Goal: Information Seeking & Learning: Learn about a topic

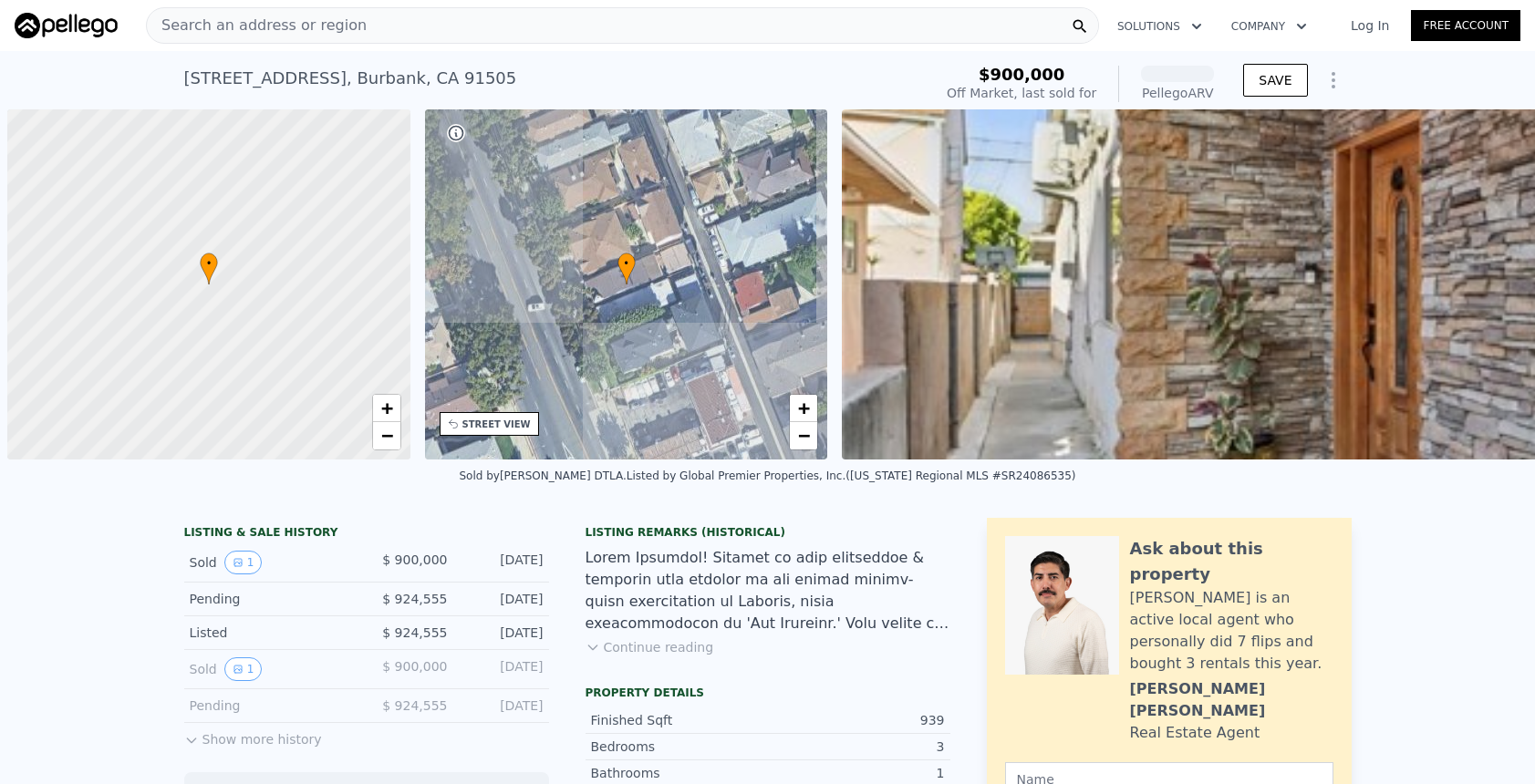
scroll to position [0, 7]
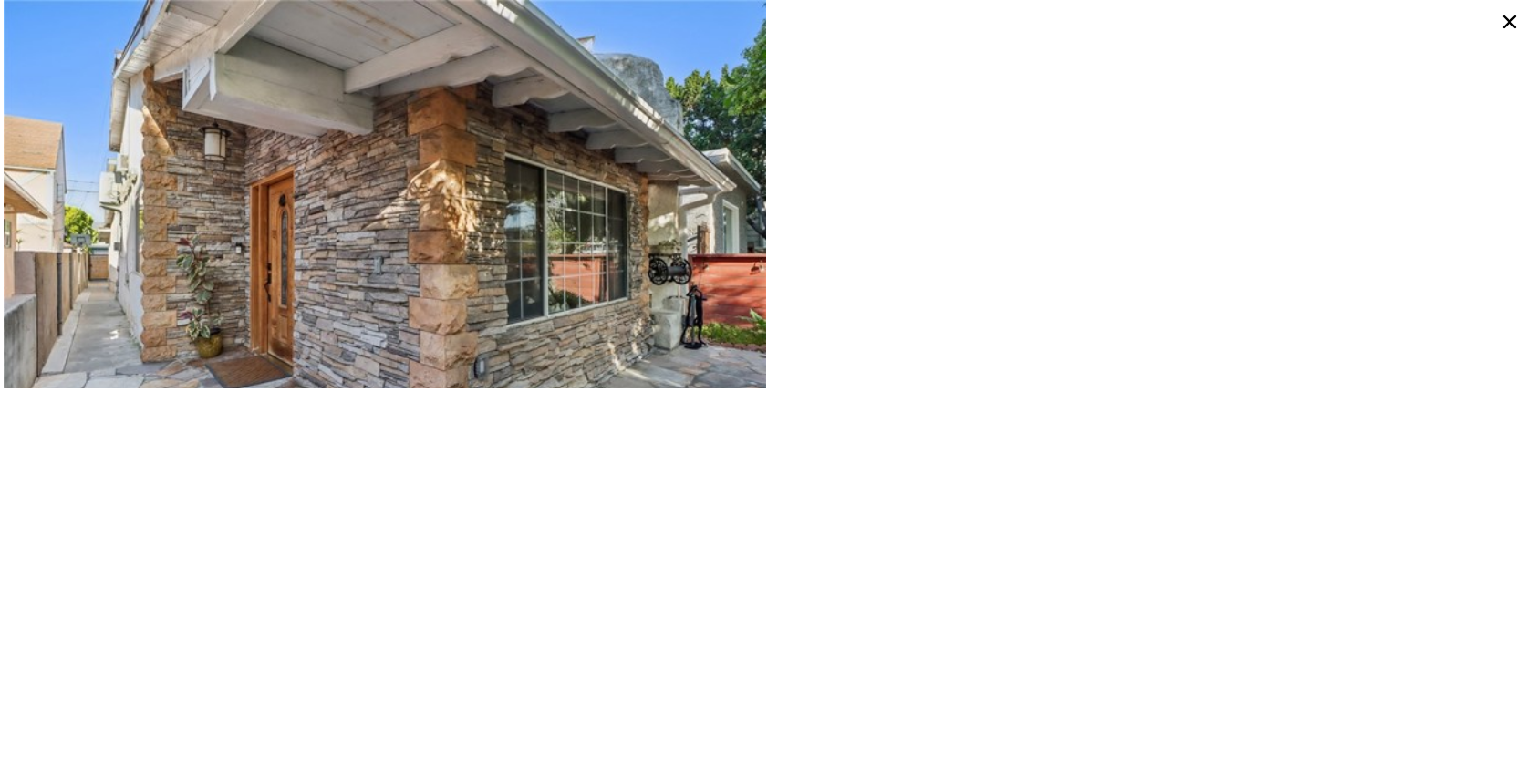
click at [1512, 20] on icon at bounding box center [1509, 22] width 13 height 13
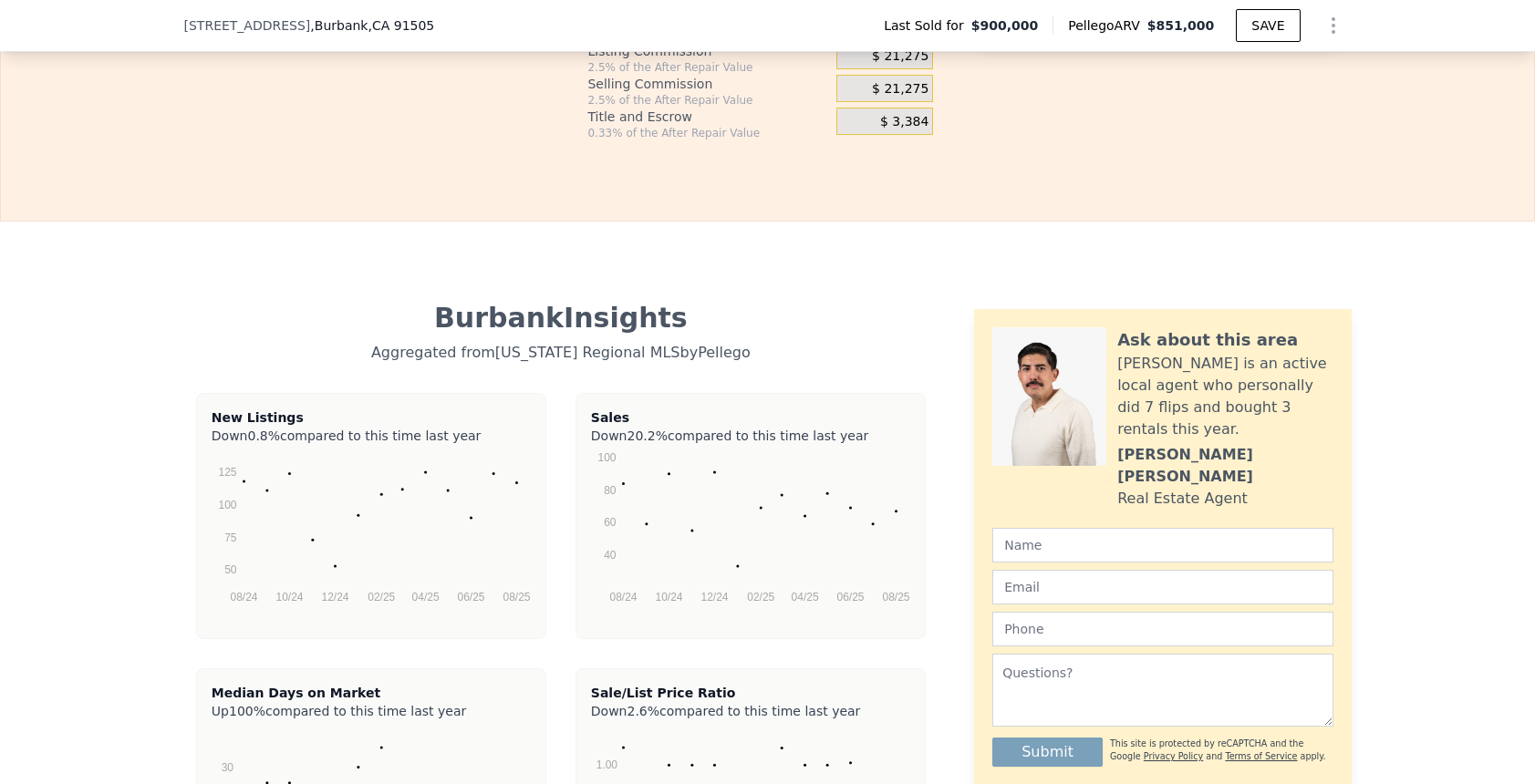
scroll to position [2989, 0]
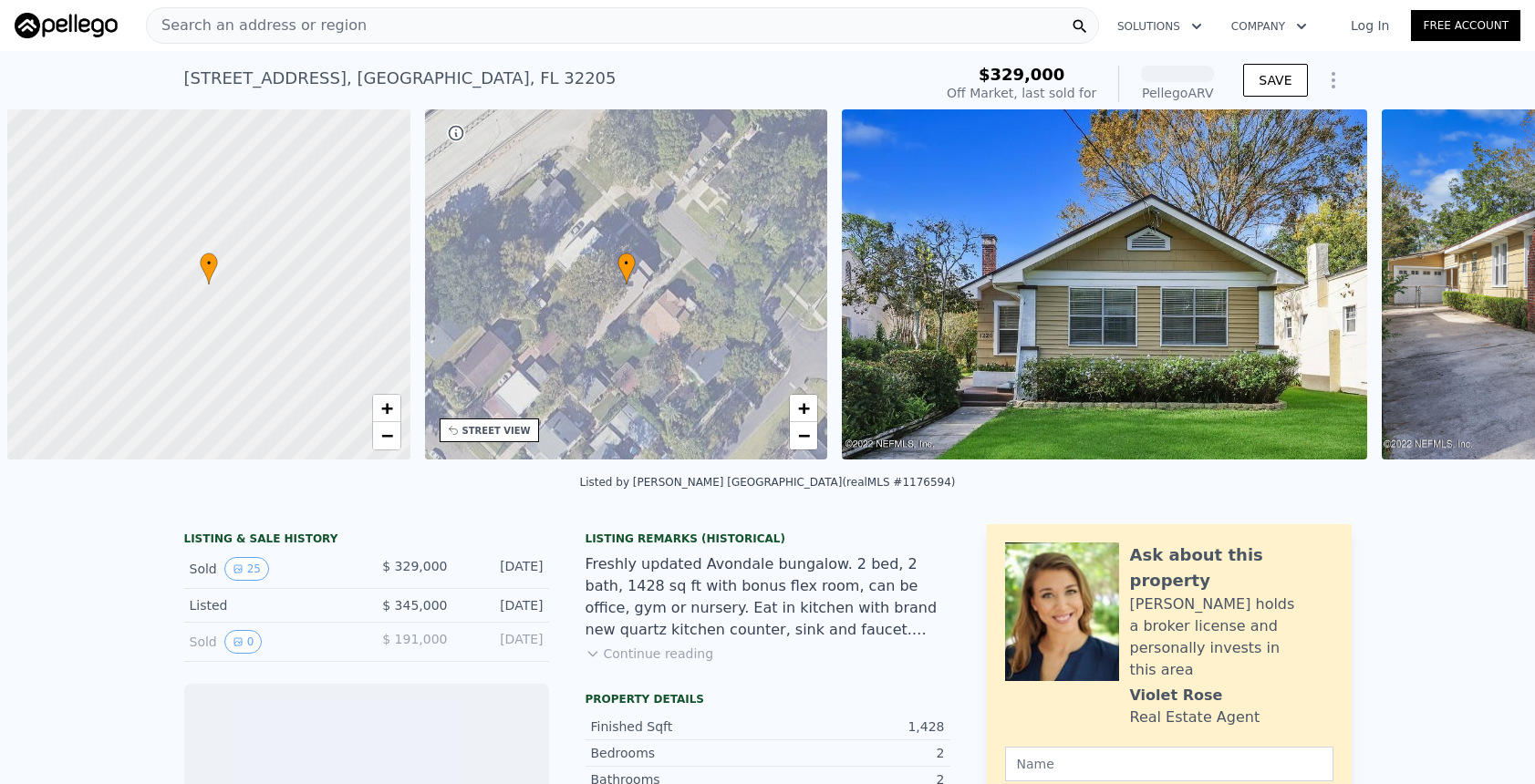
scroll to position [0, 7]
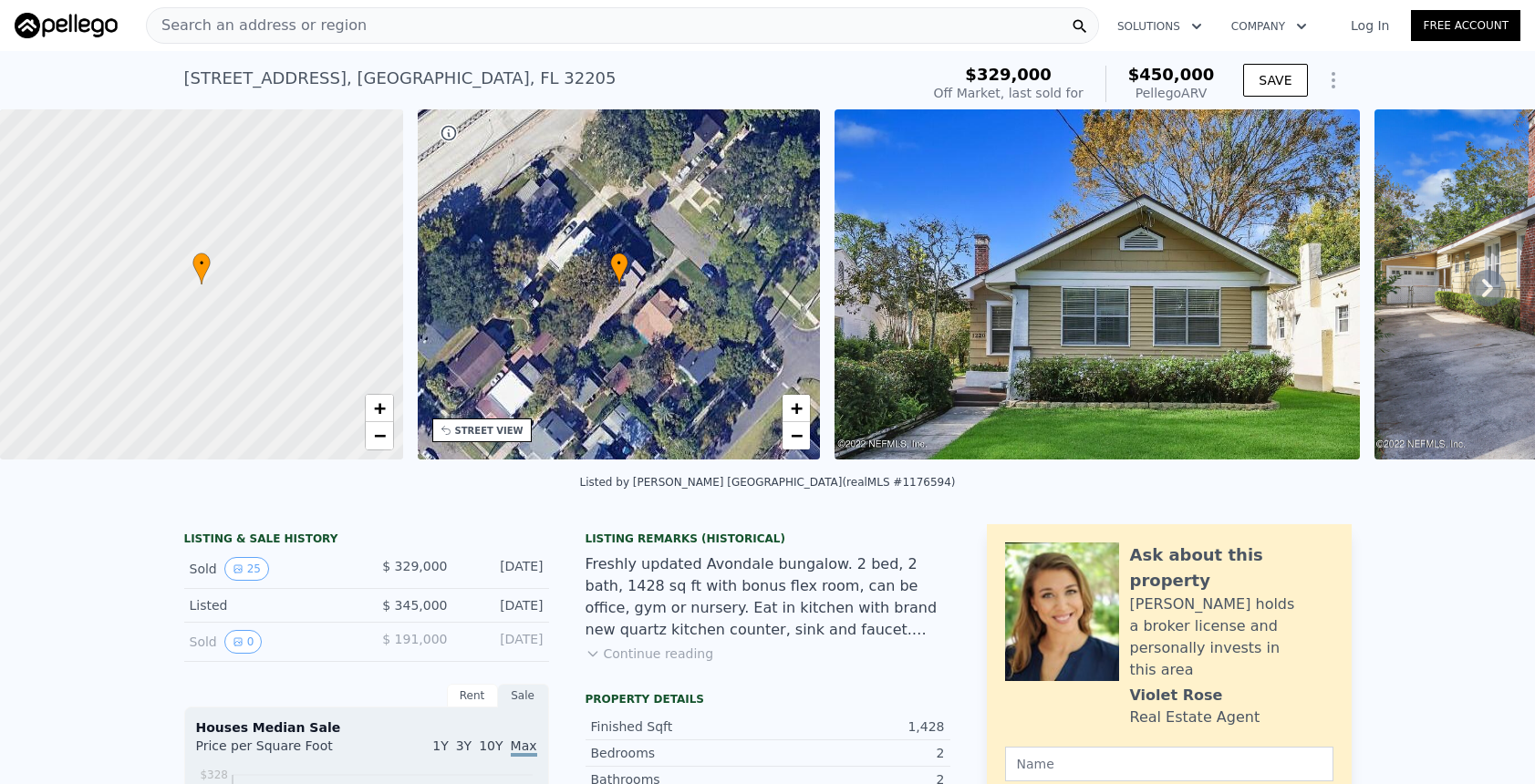
click at [436, 27] on div "Search an address or region" at bounding box center [622, 25] width 953 height 36
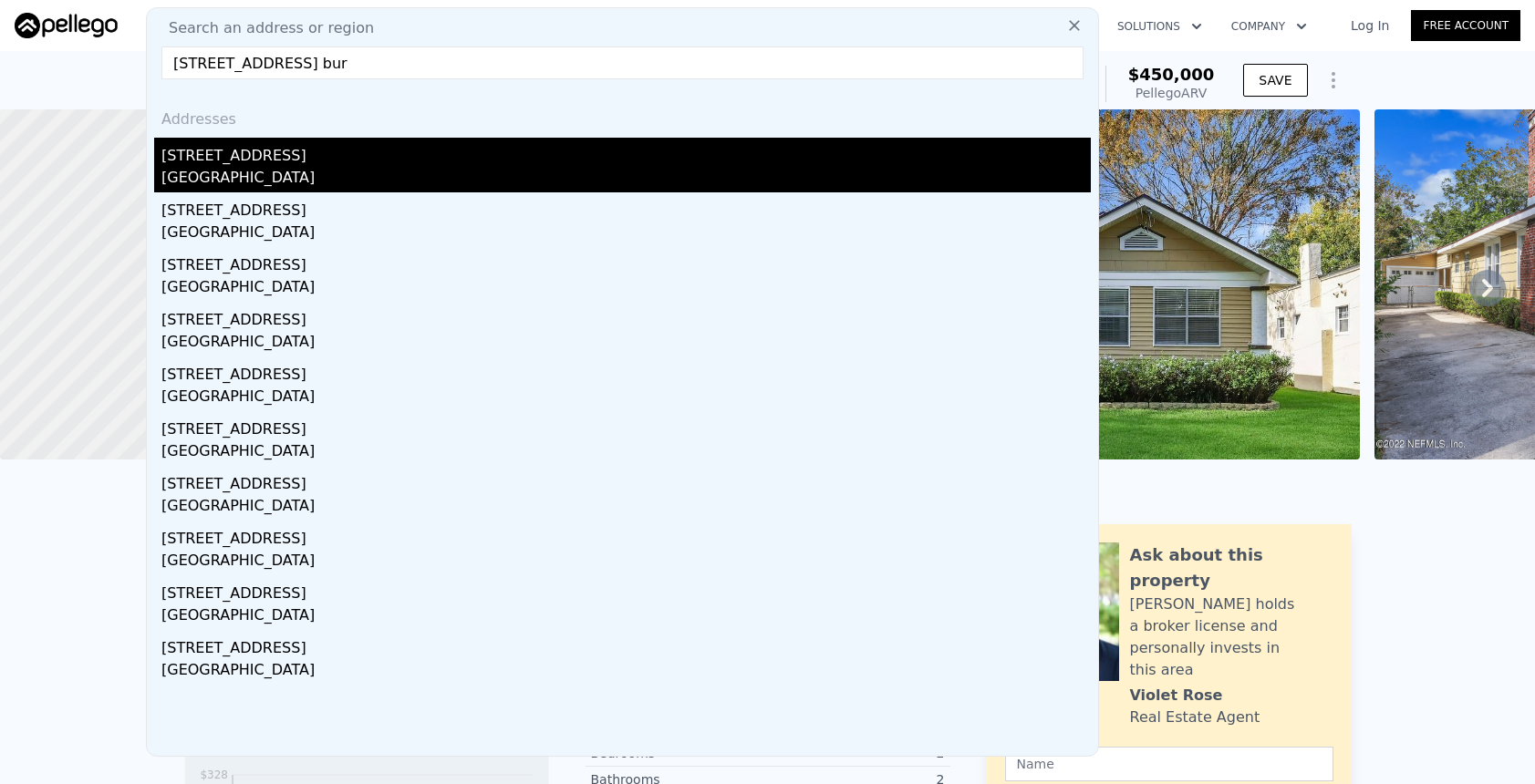
type input "1220 n hollywood way bur"
click at [213, 162] on div "[STREET_ADDRESS]" at bounding box center [626, 152] width 930 height 29
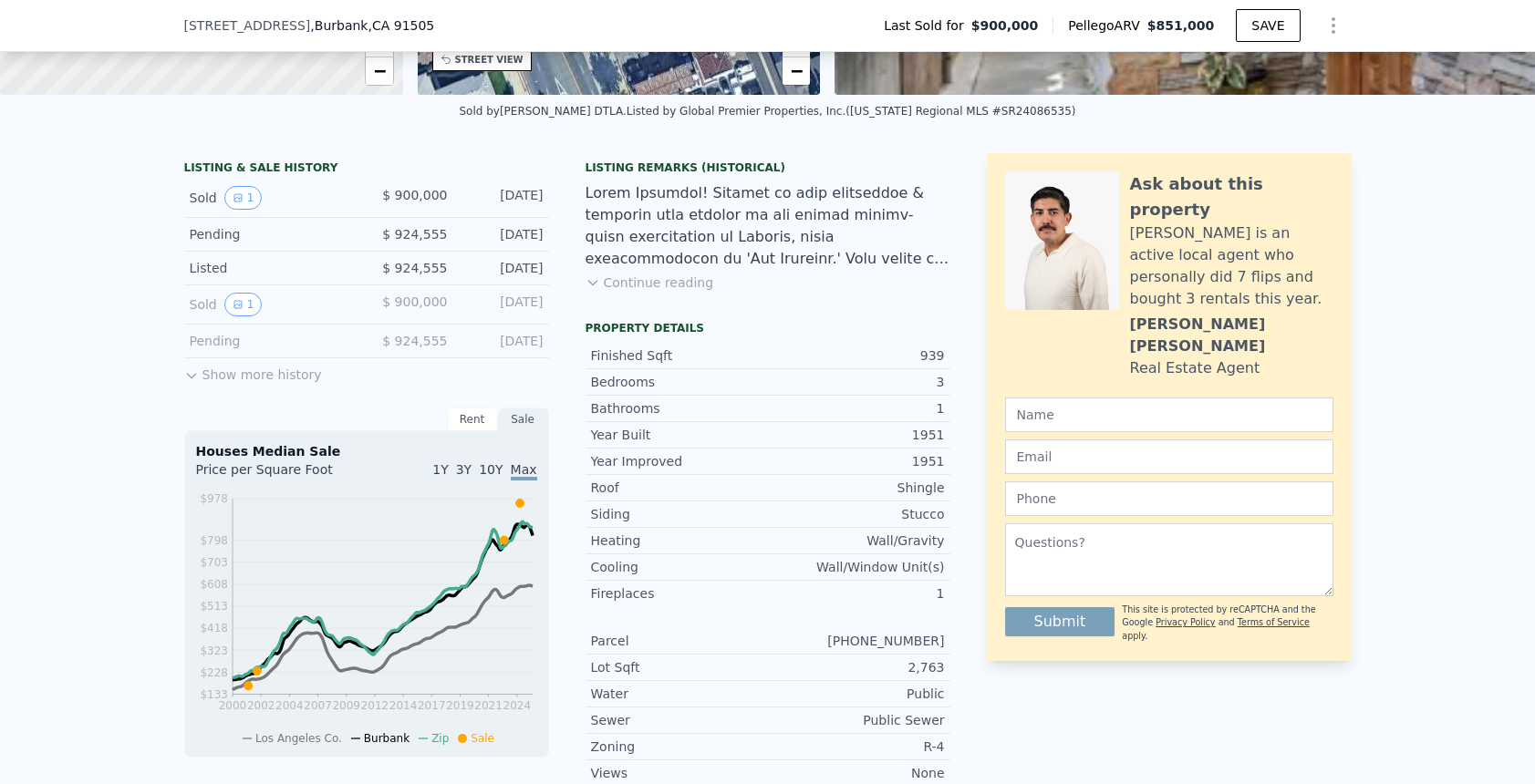
drag, startPoint x: 89, startPoint y: 411, endPoint x: 83, endPoint y: 347, distance: 64.3
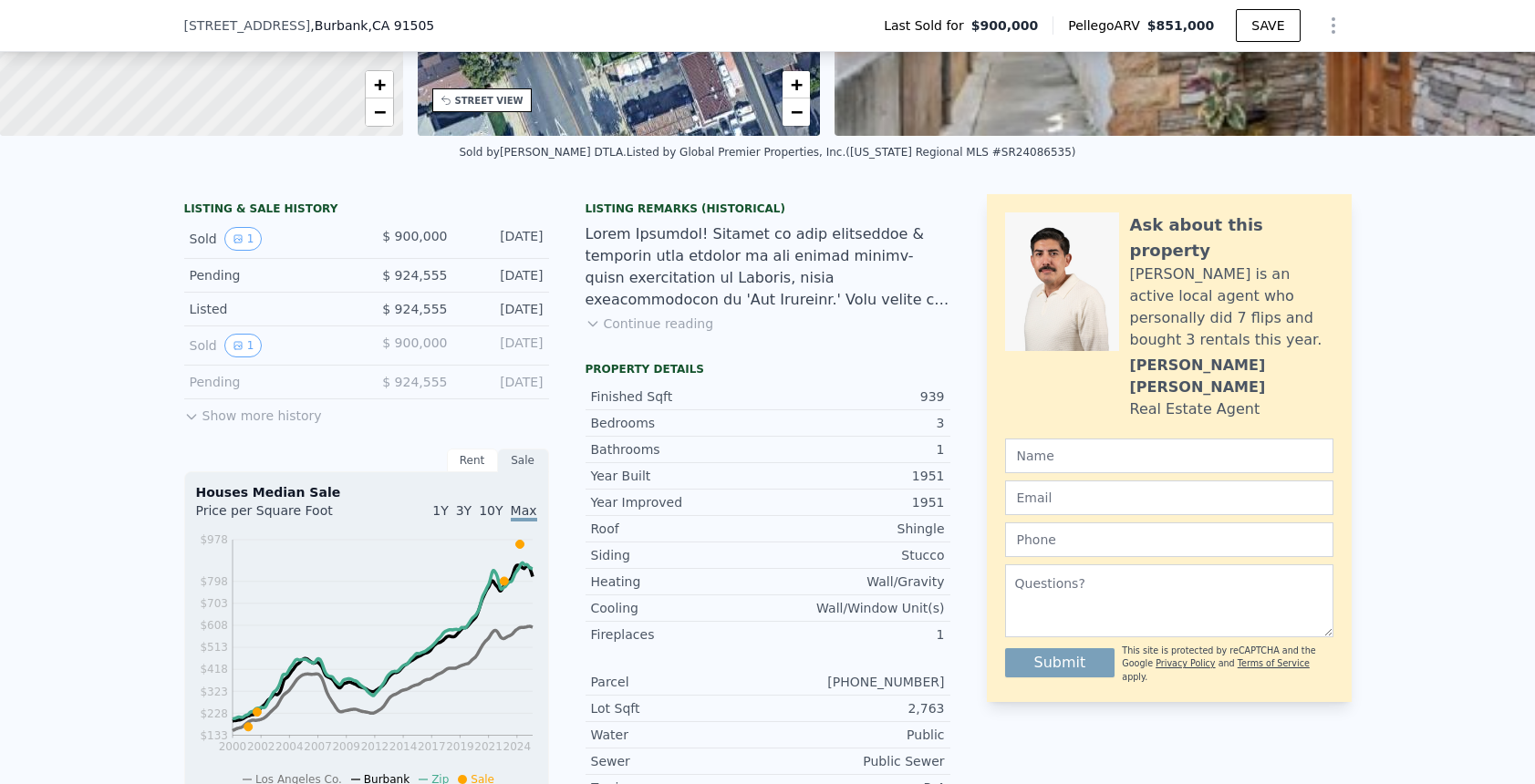
click at [202, 425] on button "Show more history" at bounding box center [253, 412] width 138 height 25
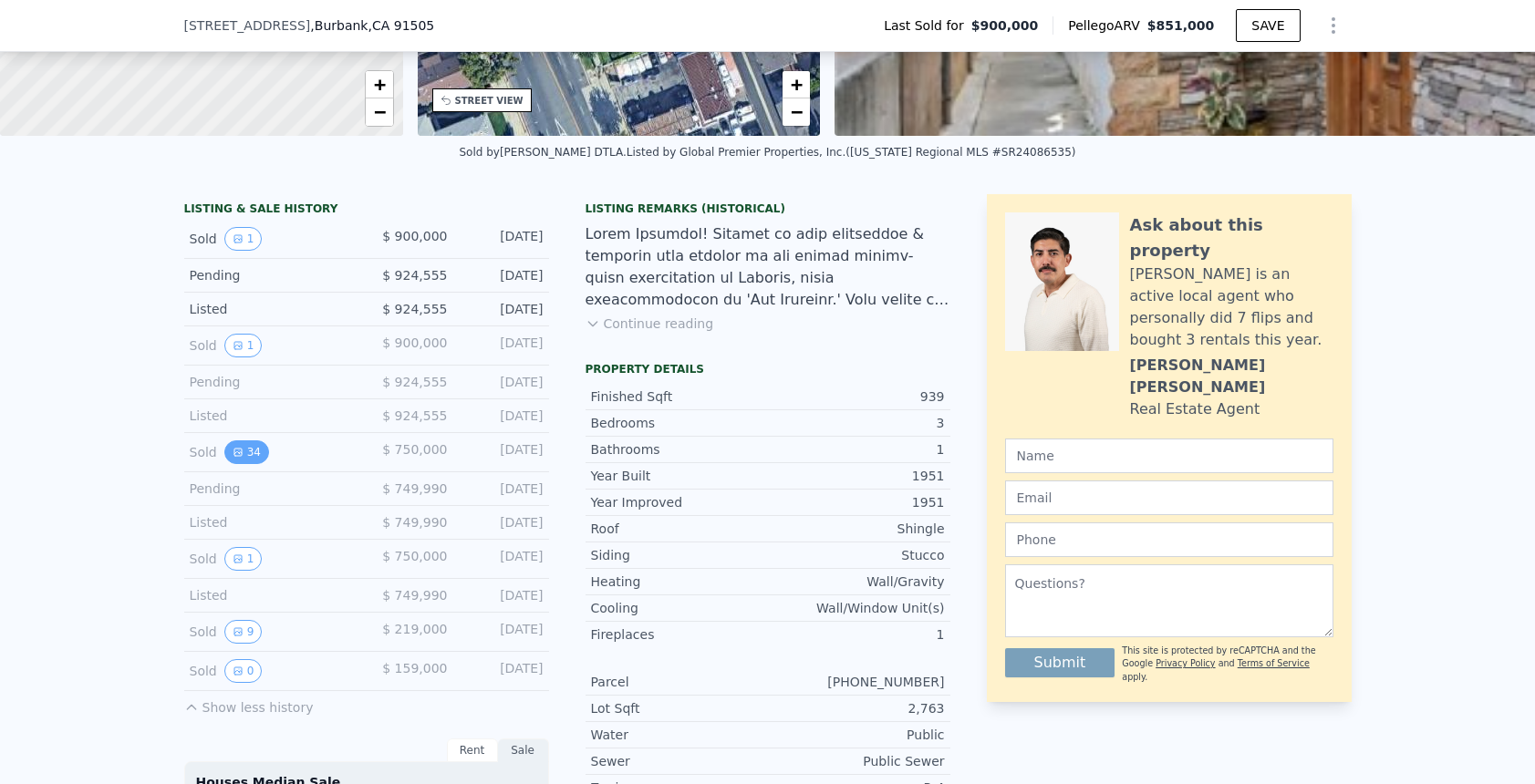
click at [248, 464] on button "34" at bounding box center [247, 452] width 45 height 23
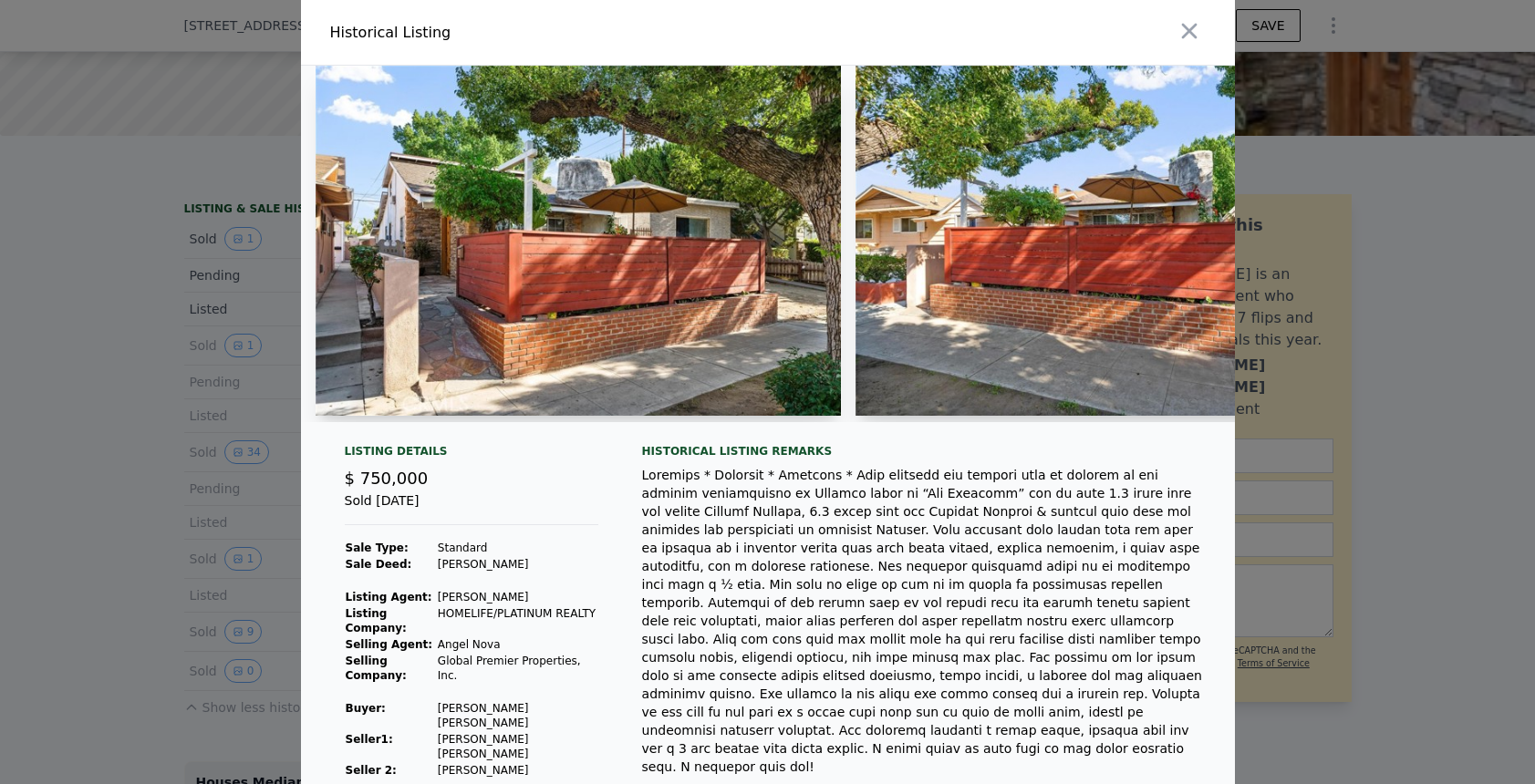
click at [959, 290] on img at bounding box center [1118, 240] width 526 height 350
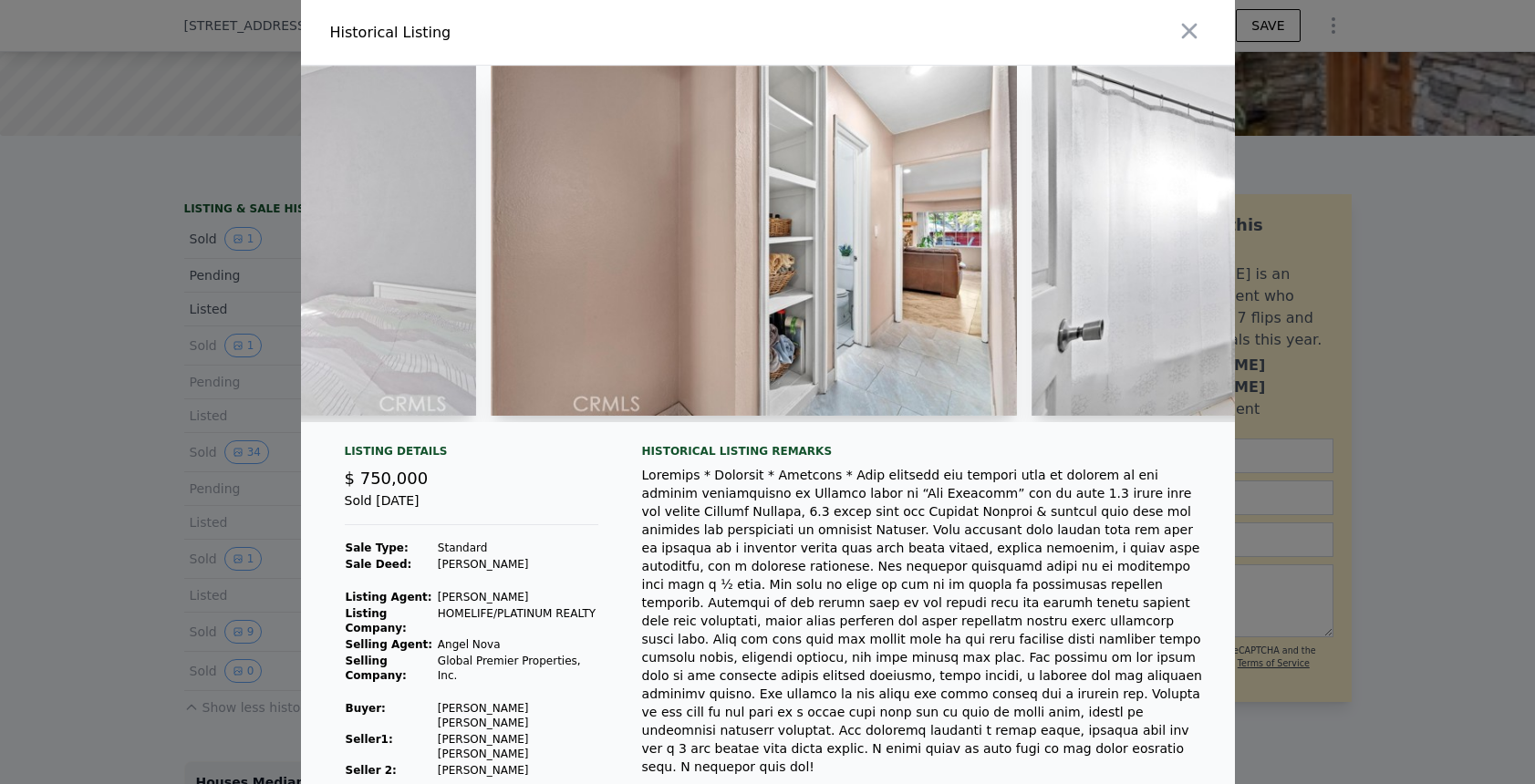
scroll to position [0, 13624]
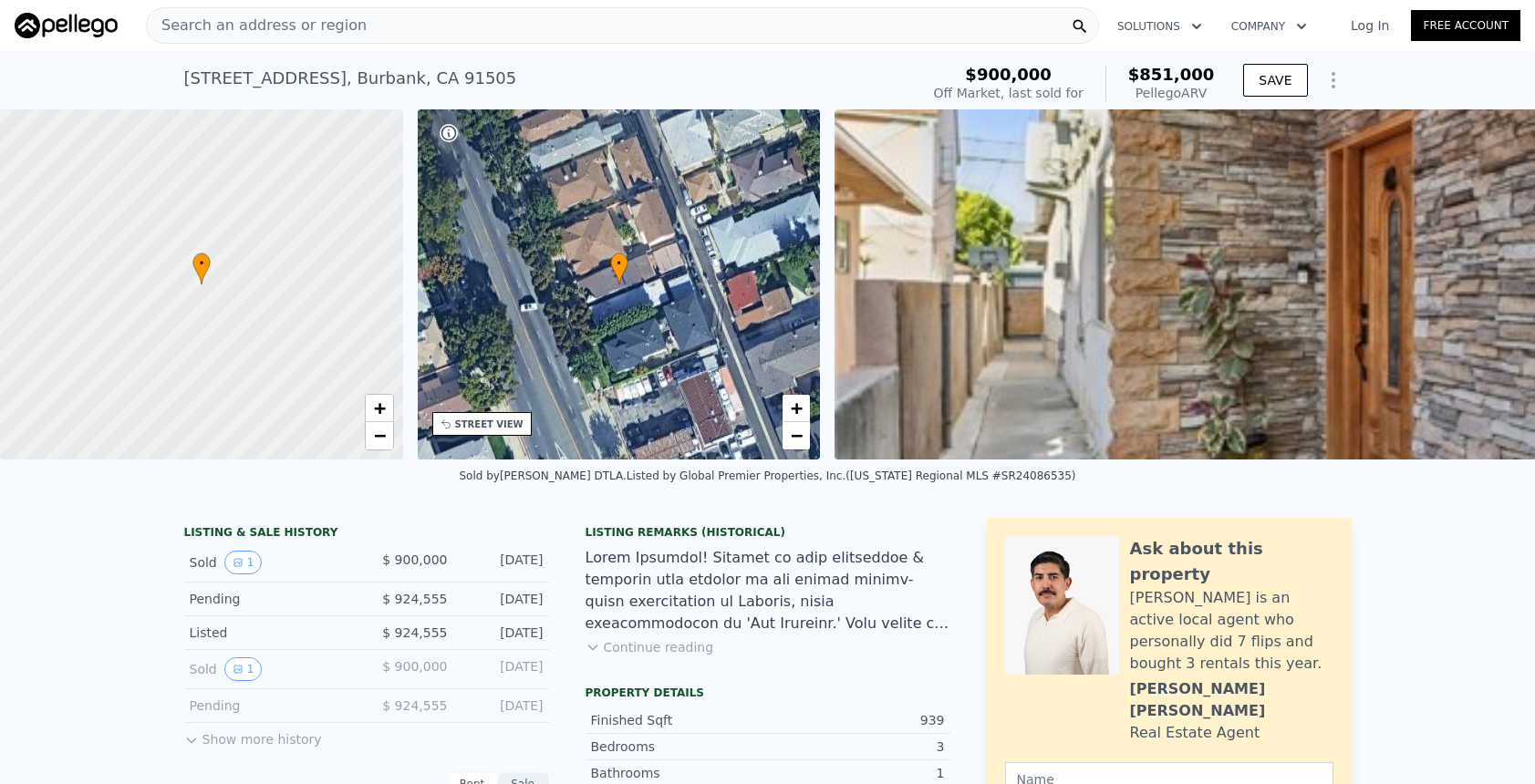
click at [233, 747] on button "Show more history" at bounding box center [253, 735] width 138 height 25
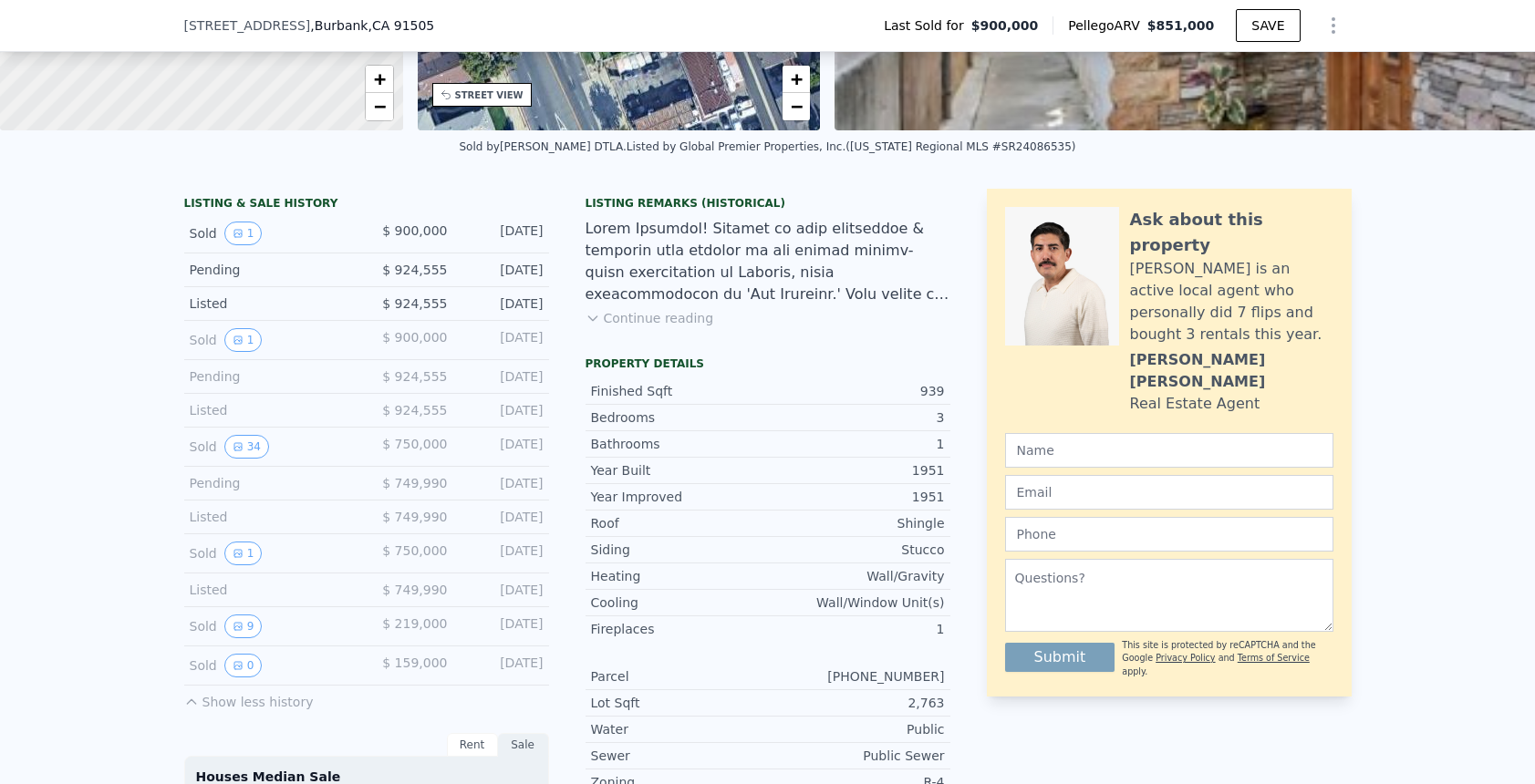
drag, startPoint x: 134, startPoint y: 582, endPoint x: 132, endPoint y: 625, distance: 43.0
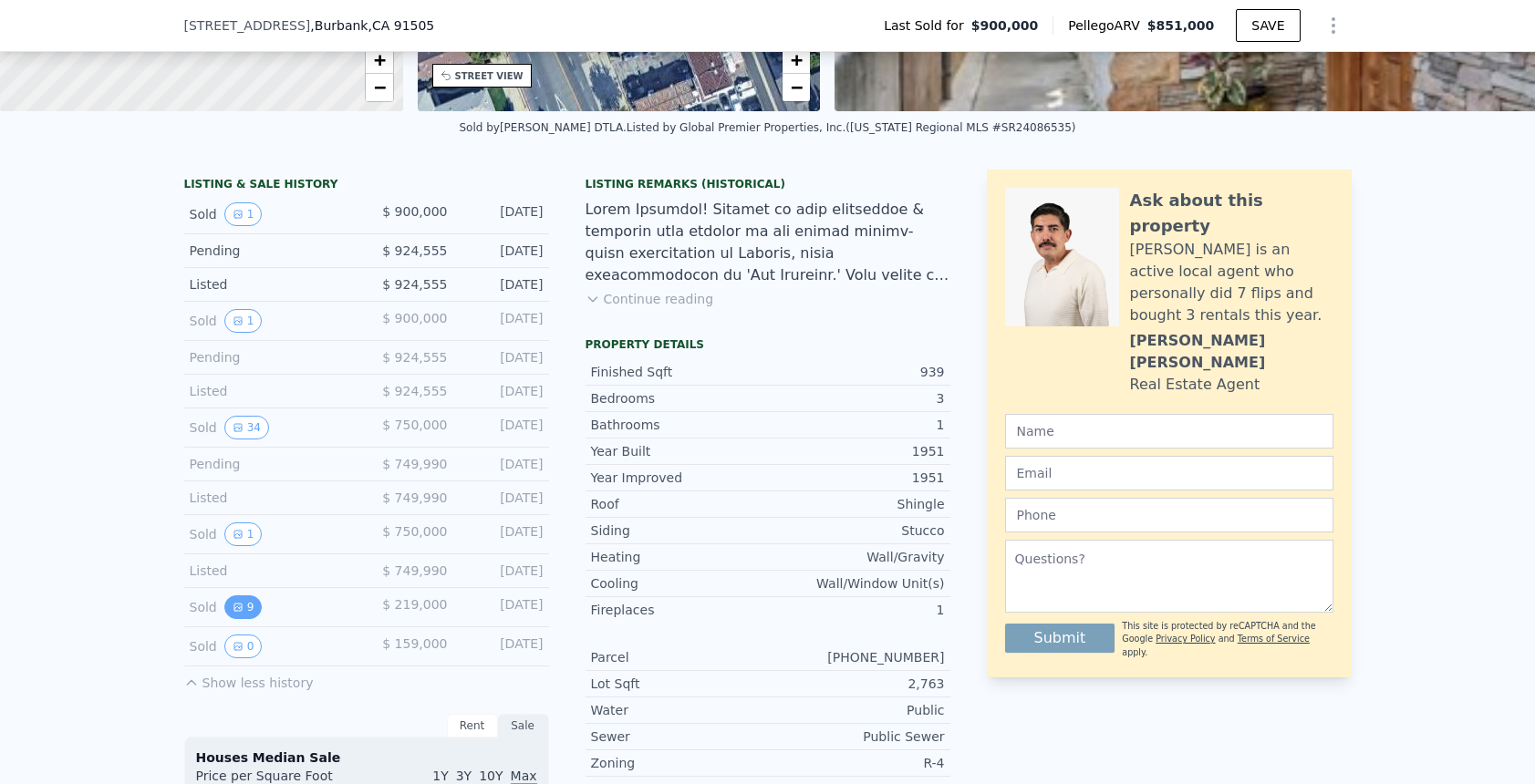
click at [233, 614] on button "9" at bounding box center [243, 606] width 38 height 23
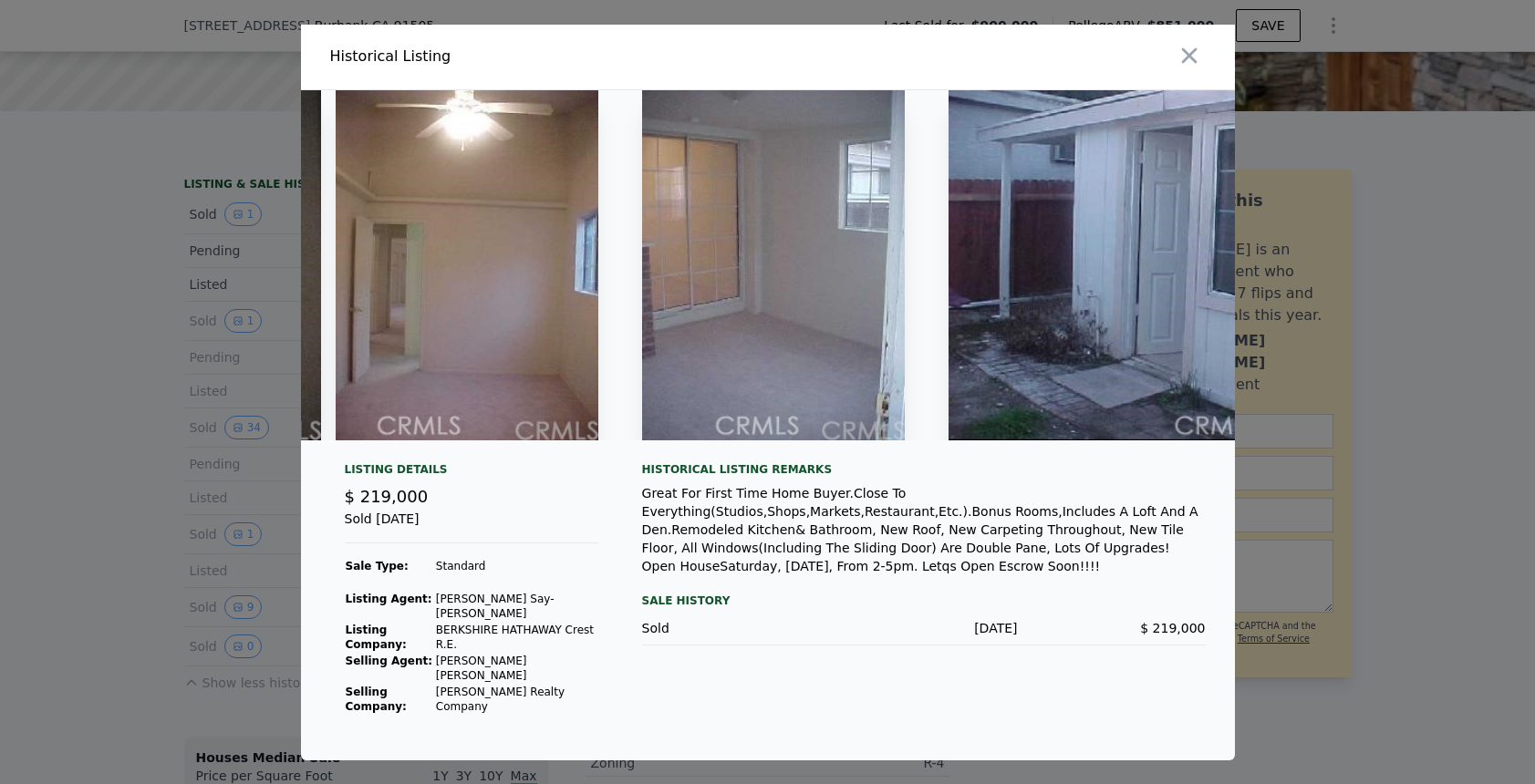
scroll to position [0, 2695]
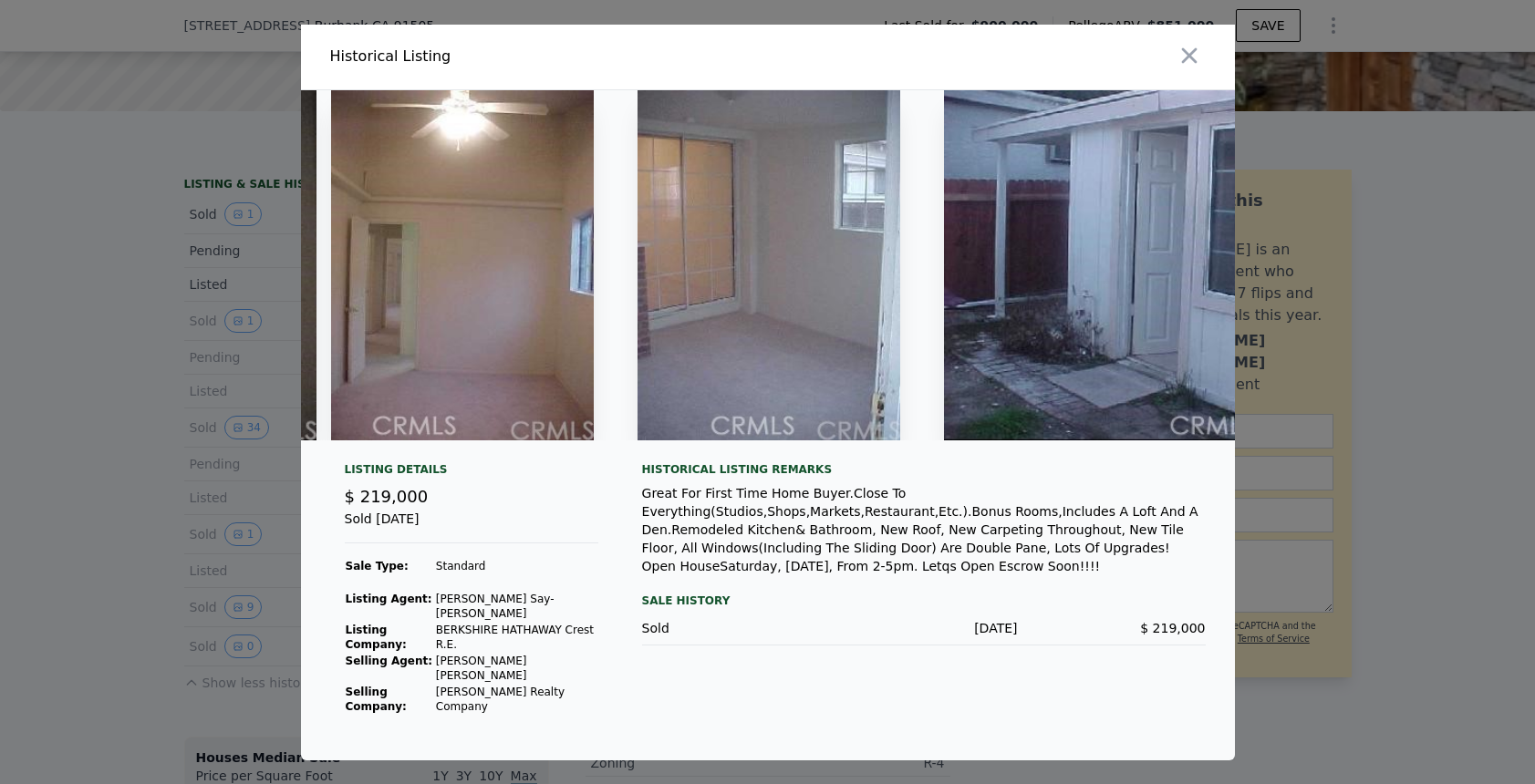
click at [1513, 370] on div at bounding box center [768, 392] width 1535 height 784
